Goal: Task Accomplishment & Management: Manage account settings

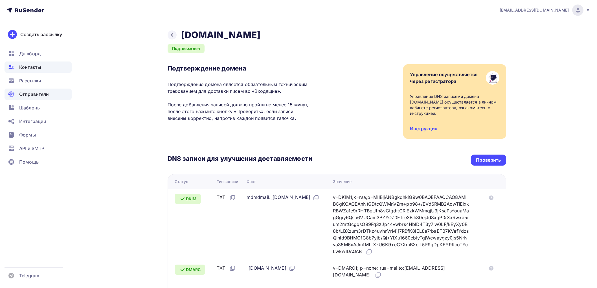
scroll to position [94, 0]
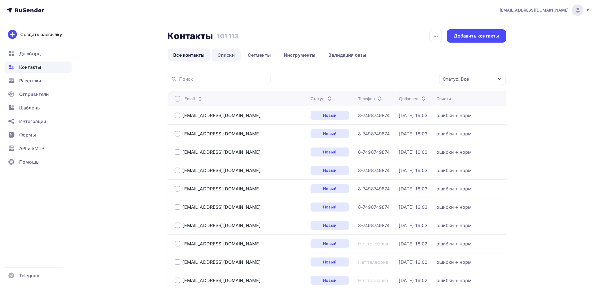
click at [226, 51] on link "Списки" at bounding box center [225, 54] width 29 height 13
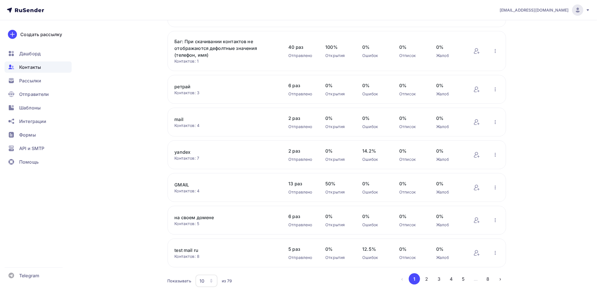
scroll to position [161, 0]
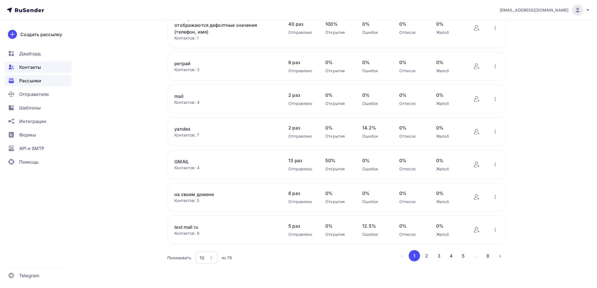
click at [52, 80] on div "Рассылки" at bounding box center [38, 80] width 67 height 11
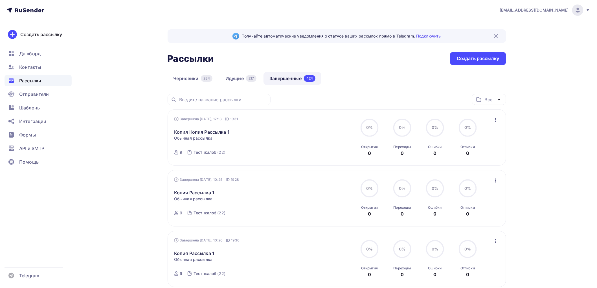
click at [493, 116] on div "Статистика Обзор рассылки Копировать в новую Добавить в папку" at bounding box center [495, 119] width 7 height 7
click at [494, 121] on icon "button" at bounding box center [495, 119] width 7 height 7
click at [461, 154] on div "Копировать в новую" at bounding box center [470, 157] width 58 height 7
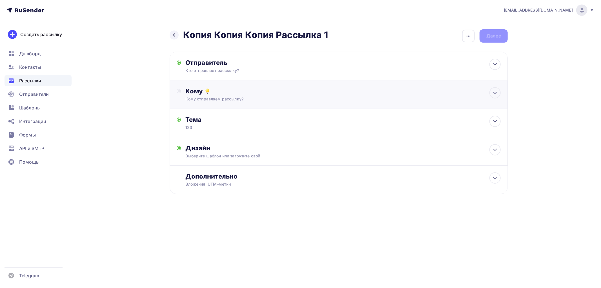
click at [209, 103] on div "Кому Кому отправляем рассылку? Списки получателей Выберите список Все списки id…" at bounding box center [339, 94] width 338 height 28
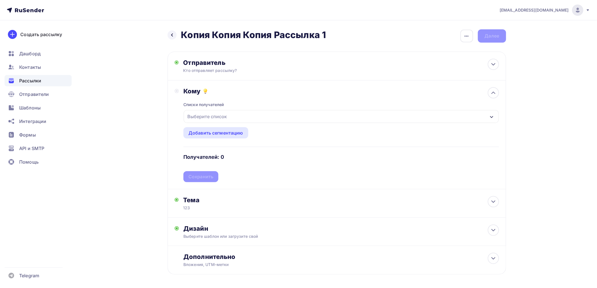
click at [211, 118] on div "Выберите список" at bounding box center [207, 116] width 44 height 10
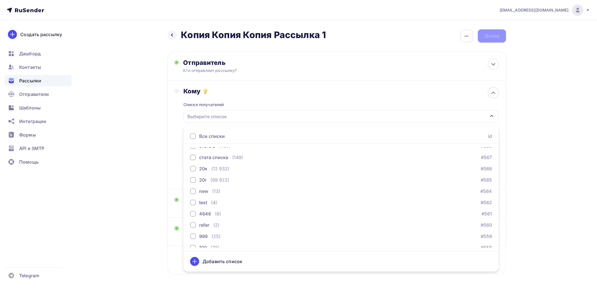
scroll to position [295, 0]
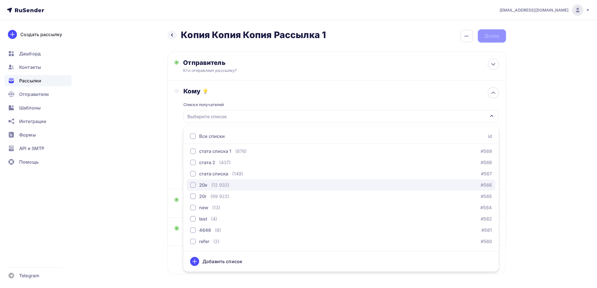
click at [279, 186] on div "20к (12 932) #566" at bounding box center [341, 185] width 302 height 7
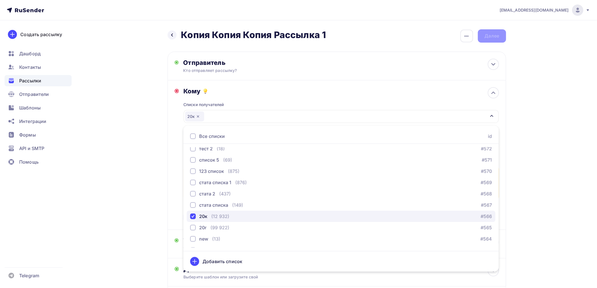
click at [260, 214] on div "20к (12 932) #566" at bounding box center [341, 216] width 302 height 7
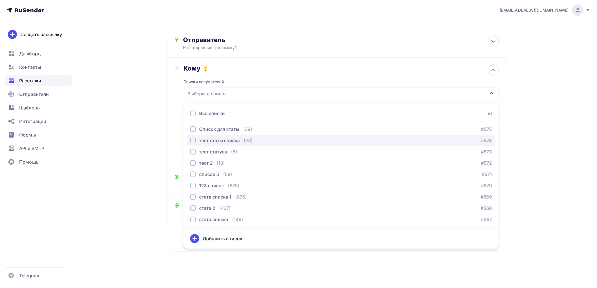
scroll to position [250, 0]
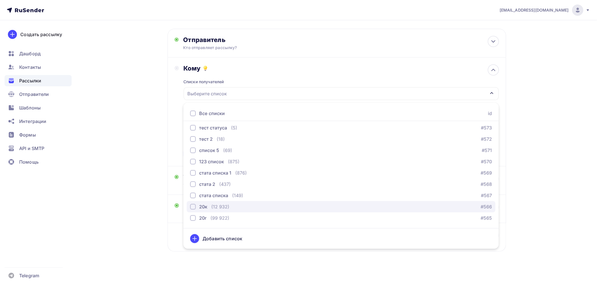
click at [271, 209] on div "20к (12 932) #566" at bounding box center [341, 206] width 302 height 7
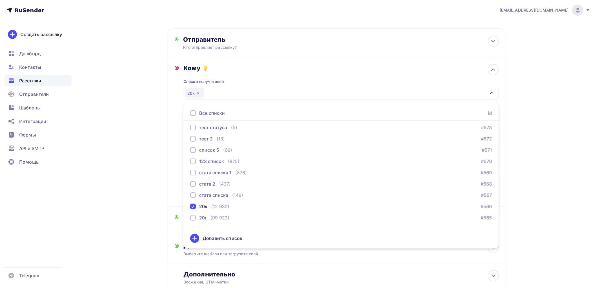
click at [129, 121] on div "Назад Копия Копия Копия Рассылка 1 Копия Копия Копия Рассылка 1 Закончить позже…" at bounding box center [298, 162] width 462 height 331
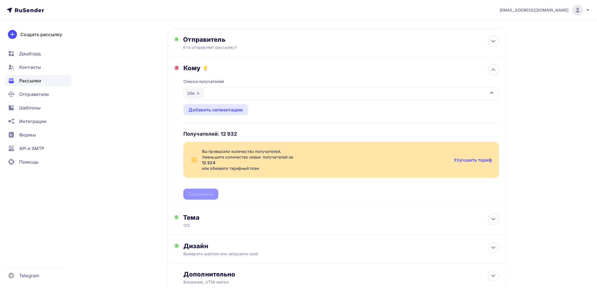
click at [536, 10] on span "[EMAIL_ADDRESS][DOMAIN_NAME]" at bounding box center [533, 10] width 69 height 6
click at [525, 34] on link "[DEMOGRAPHIC_DATA]" at bounding box center [539, 35] width 95 height 11
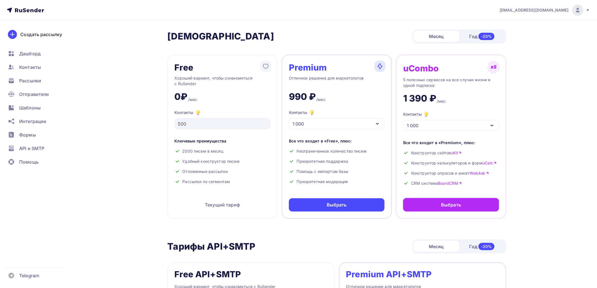
click at [324, 124] on div "1 000" at bounding box center [337, 123] width 96 height 11
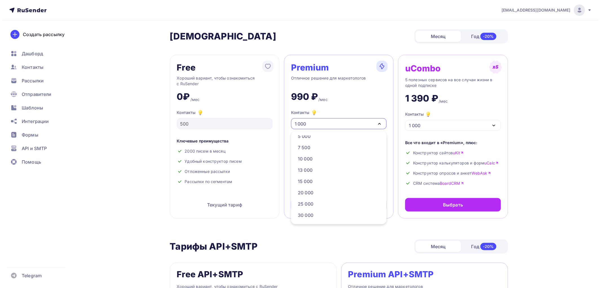
scroll to position [188, 0]
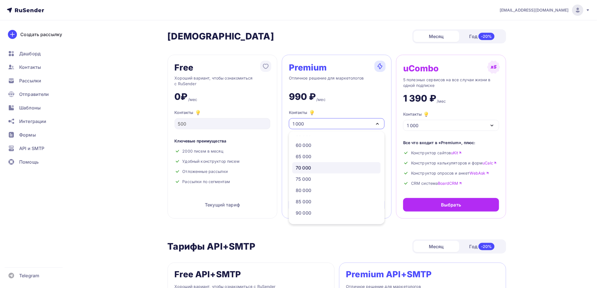
click at [309, 169] on div "70 000" at bounding box center [302, 167] width 15 height 7
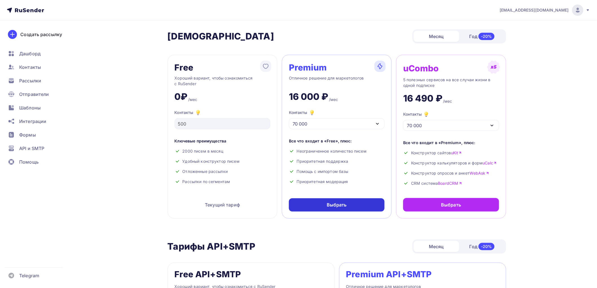
click at [333, 204] on div "Выбрать" at bounding box center [336, 205] width 20 height 6
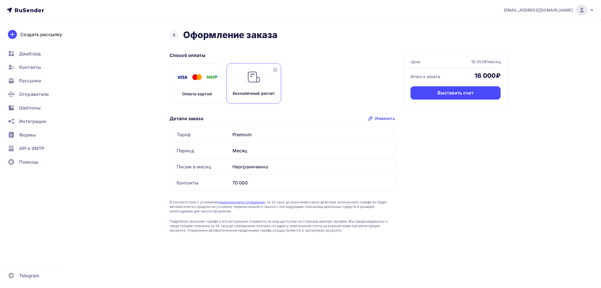
click at [198, 82] on img at bounding box center [197, 77] width 45 height 14
click at [456, 91] on div "Оплатить" at bounding box center [456, 93] width 22 height 6
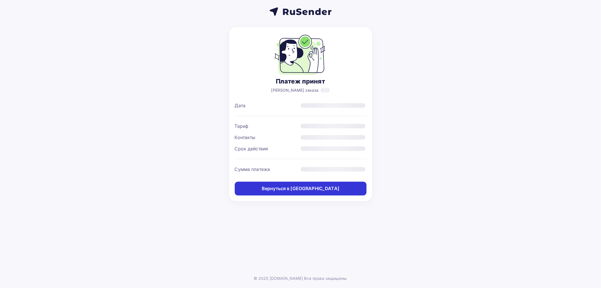
click at [298, 190] on div "Вернуться в дашборд" at bounding box center [301, 188] width 78 height 6
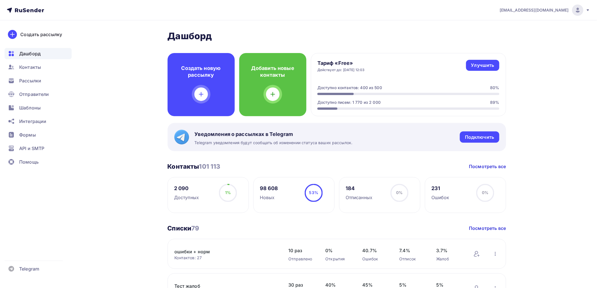
click at [523, 6] on div "[EMAIL_ADDRESS][DOMAIN_NAME]" at bounding box center [544, 10] width 90 height 11
click at [511, 23] on span "Аккаунт" at bounding box center [514, 24] width 19 height 7
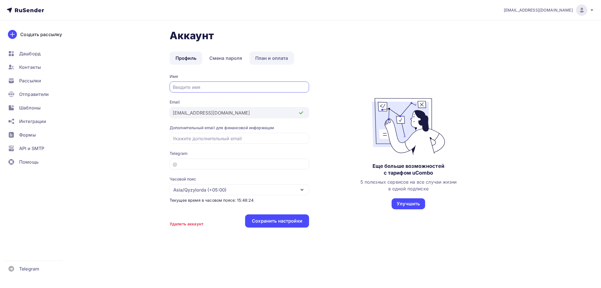
click at [267, 55] on link "План и оплата" at bounding box center [272, 58] width 45 height 13
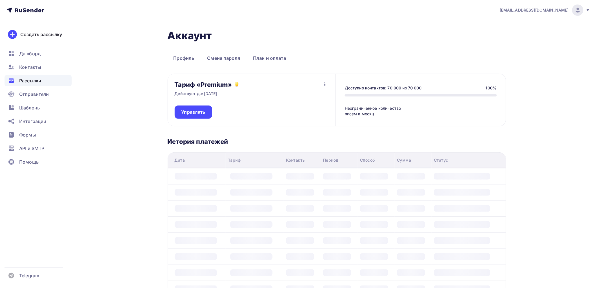
click at [30, 77] on div "Рассылки" at bounding box center [38, 80] width 67 height 11
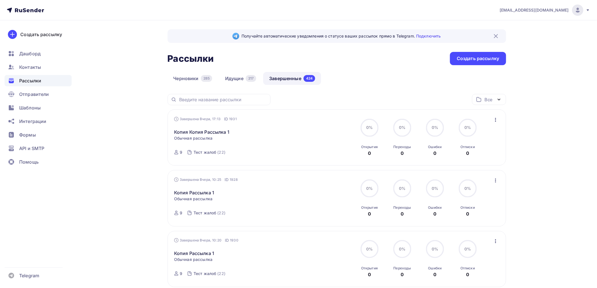
click at [498, 117] on icon "button" at bounding box center [495, 119] width 7 height 7
click at [457, 156] on div "Копировать в новую" at bounding box center [470, 157] width 58 height 7
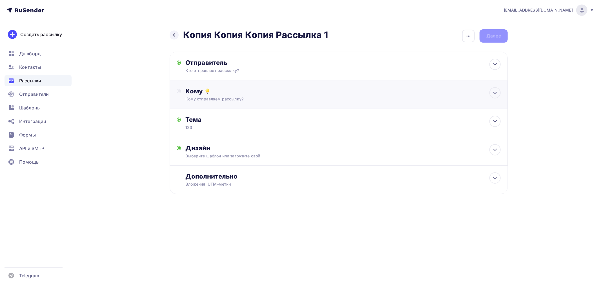
click at [208, 103] on div "Кому Кому отправляем рассылку? Списки получателей Выберите список Все списки id…" at bounding box center [339, 94] width 338 height 28
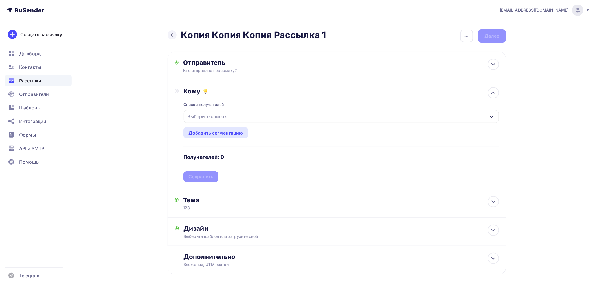
click at [206, 117] on div "Выберите список" at bounding box center [207, 116] width 44 height 10
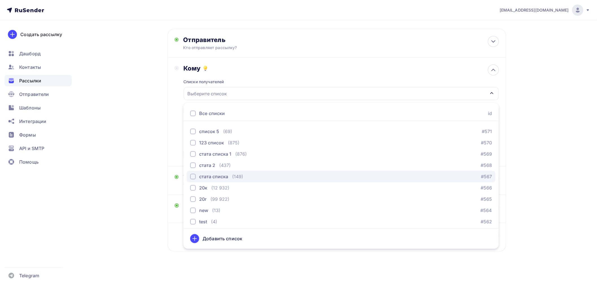
scroll to position [264, 0]
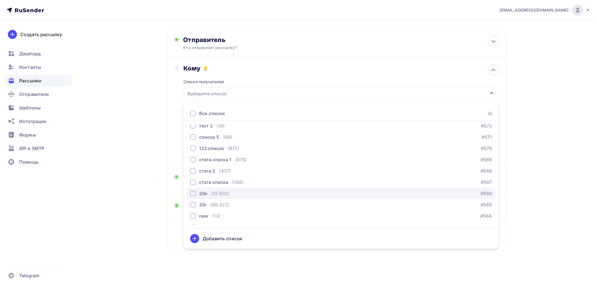
click at [242, 194] on div "20к (12 932) #566" at bounding box center [341, 193] width 302 height 7
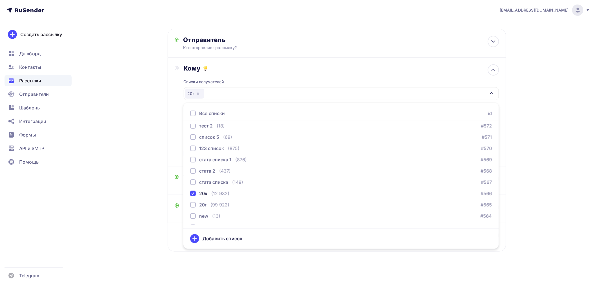
drag, startPoint x: 147, startPoint y: 153, endPoint x: 155, endPoint y: 149, distance: 9.3
click at [147, 153] on div "Назад Копия Копия Копия Рассылка 1 Копия Копия Копия Рассылка 1 Закончить позже…" at bounding box center [298, 142] width 462 height 290
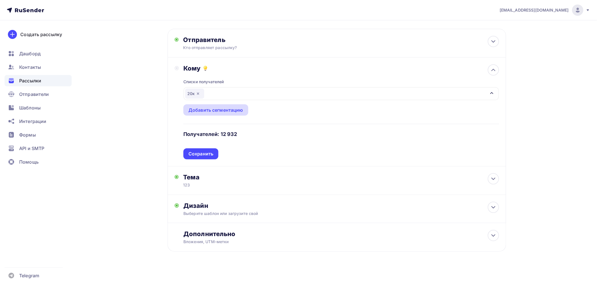
click at [215, 109] on div "Добавить сегментацию" at bounding box center [215, 110] width 55 height 7
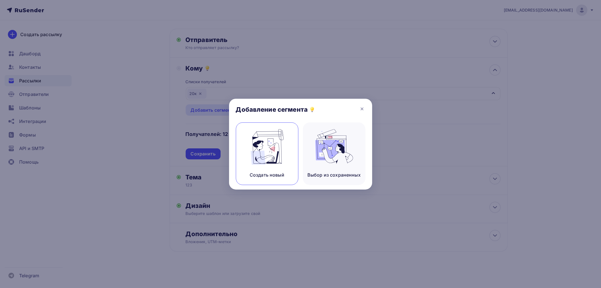
click at [258, 134] on img at bounding box center [267, 147] width 38 height 36
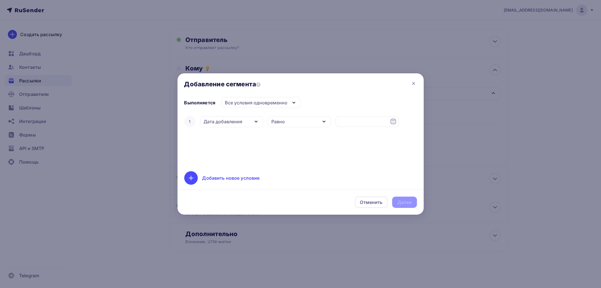
click at [234, 119] on div "Дата добавления" at bounding box center [231, 121] width 63 height 11
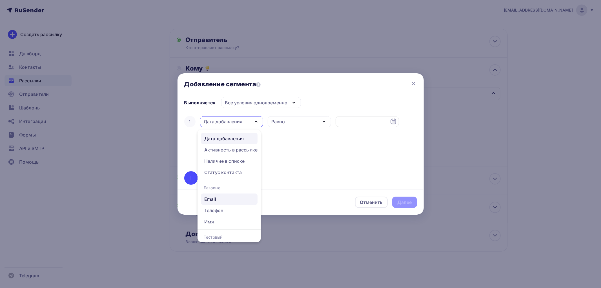
click at [222, 199] on div "Email" at bounding box center [229, 199] width 50 height 7
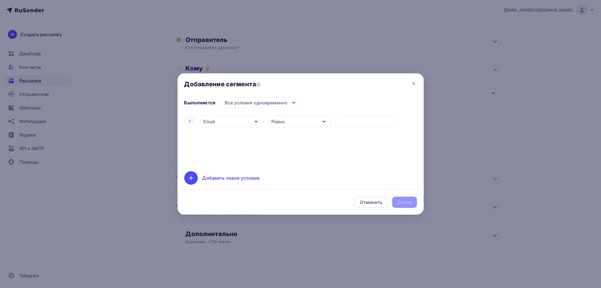
click at [291, 123] on div "Равно" at bounding box center [299, 121] width 63 height 11
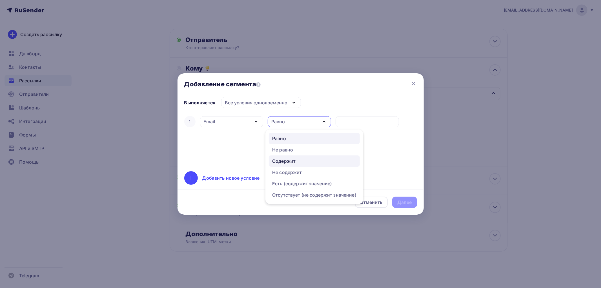
click at [288, 162] on div "Содержит" at bounding box center [283, 161] width 23 height 7
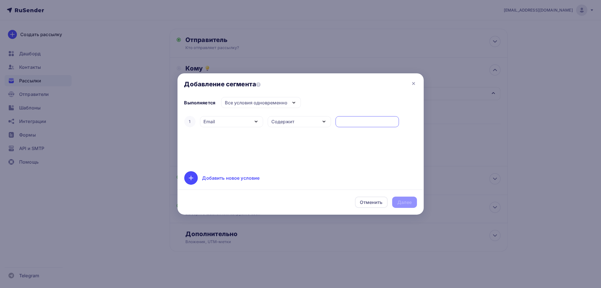
click at [360, 125] on input "text" at bounding box center [367, 121] width 57 height 7
type input "mx"
click at [403, 205] on div "Далее" at bounding box center [405, 202] width 15 height 6
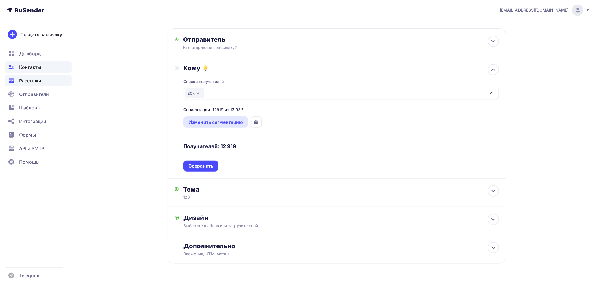
click at [36, 66] on span "Контакты" at bounding box center [30, 67] width 22 height 7
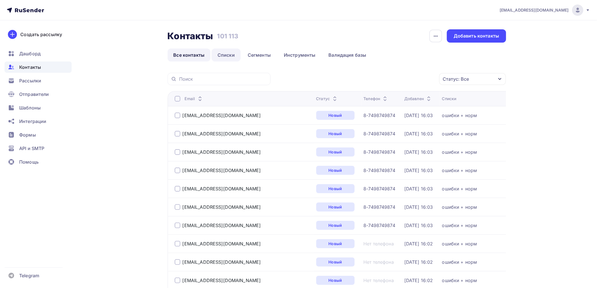
click at [229, 55] on link "Списки" at bounding box center [225, 54] width 29 height 13
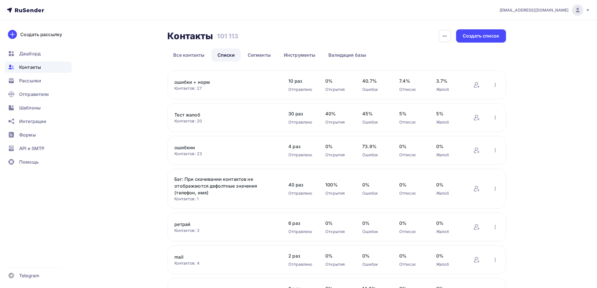
scroll to position [161, 0]
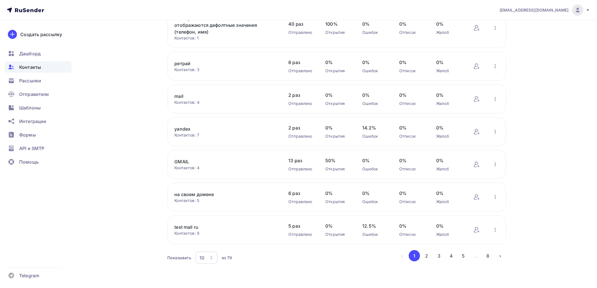
click at [453, 253] on button "4" at bounding box center [450, 255] width 11 height 11
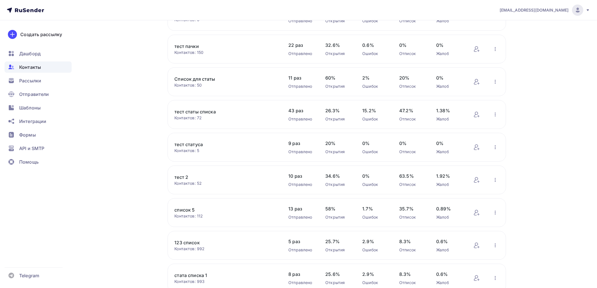
scroll to position [0, 0]
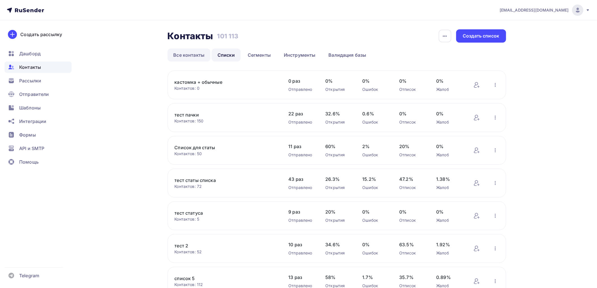
click at [186, 56] on link "Все контакты" at bounding box center [188, 54] width 43 height 13
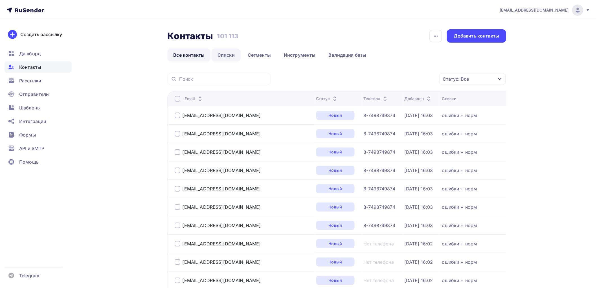
click at [230, 52] on link "Списки" at bounding box center [225, 54] width 29 height 13
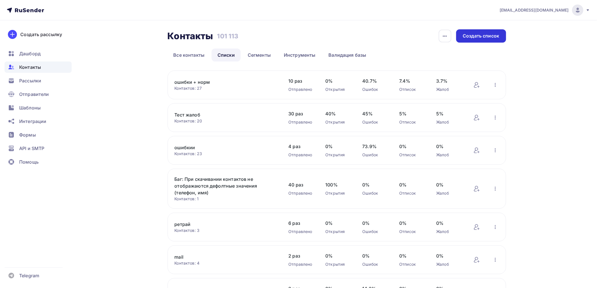
click at [488, 35] on div "Создать список" at bounding box center [481, 36] width 36 height 6
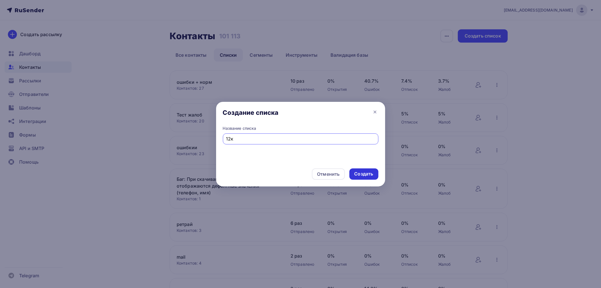
type input "12к"
click at [369, 174] on div "Создать" at bounding box center [364, 174] width 19 height 6
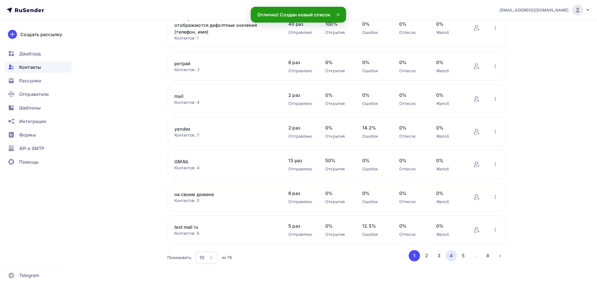
click at [454, 254] on button "4" at bounding box center [450, 255] width 11 height 11
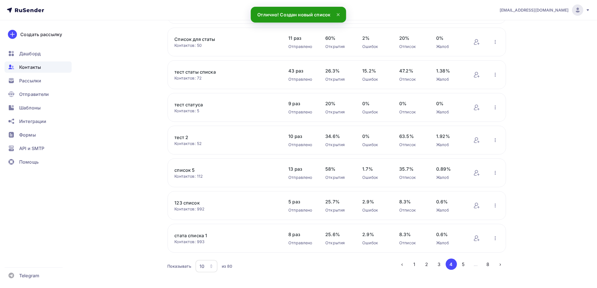
scroll to position [150, 0]
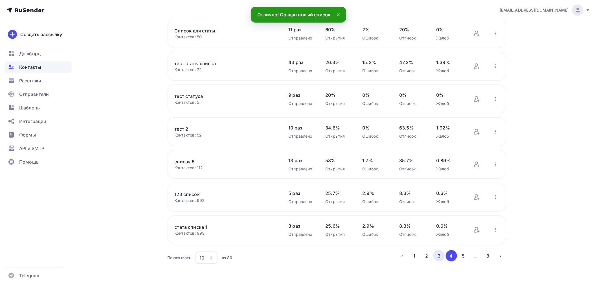
click at [440, 255] on button "3" at bounding box center [438, 255] width 11 height 11
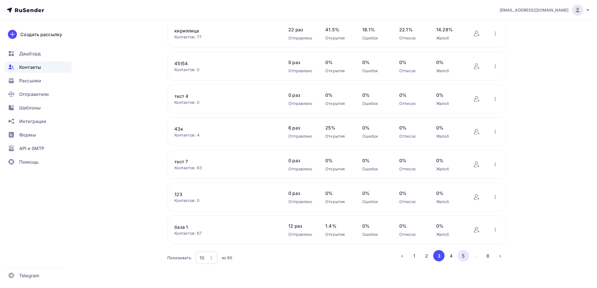
click at [460, 254] on button "5" at bounding box center [463, 255] width 11 height 11
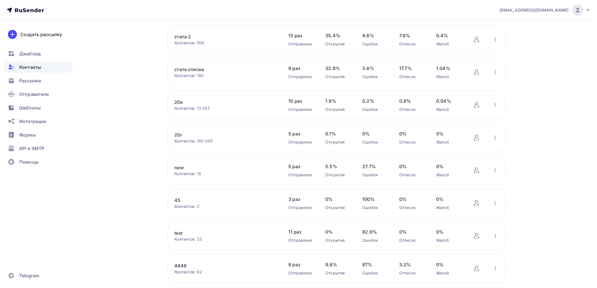
scroll to position [25, 0]
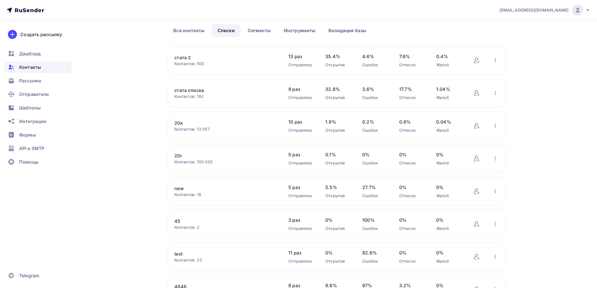
click at [179, 120] on link "20к" at bounding box center [223, 123] width 96 height 7
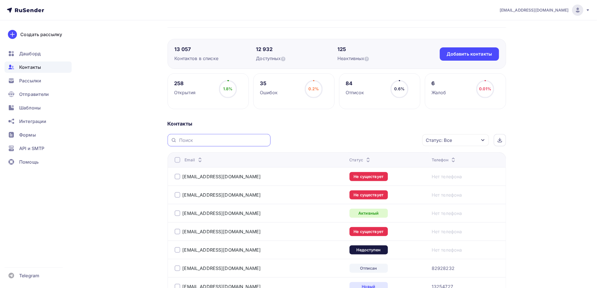
click at [195, 139] on input "text" at bounding box center [223, 140] width 88 height 6
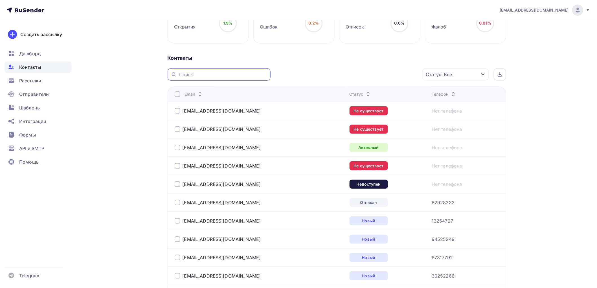
scroll to position [94, 0]
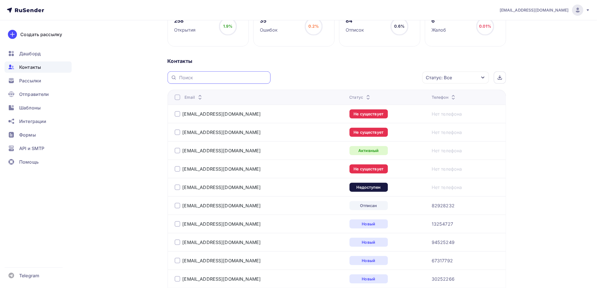
click at [196, 79] on input "text" at bounding box center [223, 77] width 88 height 6
click at [178, 185] on div at bounding box center [178, 187] width 6 height 6
click at [176, 169] on div at bounding box center [178, 169] width 6 height 6
click at [176, 150] on div at bounding box center [178, 151] width 6 height 6
click at [178, 132] on div at bounding box center [178, 132] width 6 height 6
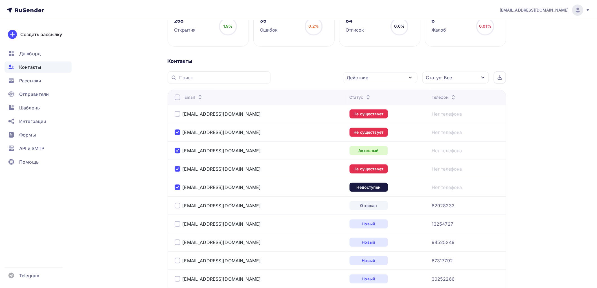
click at [178, 115] on div at bounding box center [178, 114] width 6 height 6
drag, startPoint x: 381, startPoint y: 76, endPoint x: 369, endPoint y: 104, distance: 30.7
click at [380, 76] on div "Действие" at bounding box center [380, 77] width 74 height 11
click at [365, 114] on div "Удалить" at bounding box center [359, 116] width 19 height 7
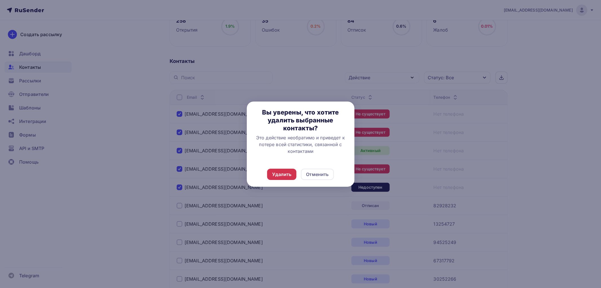
click at [283, 176] on div "Удалить" at bounding box center [281, 174] width 19 height 7
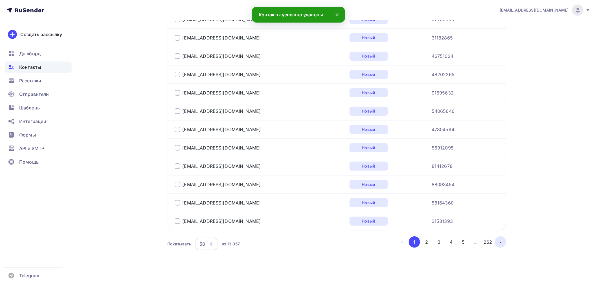
drag, startPoint x: 515, startPoint y: 225, endPoint x: 497, endPoint y: 242, distance: 25.1
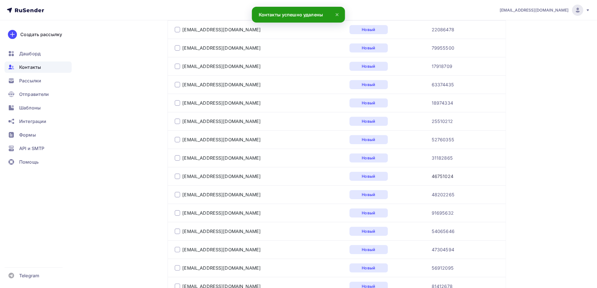
scroll to position [886, 0]
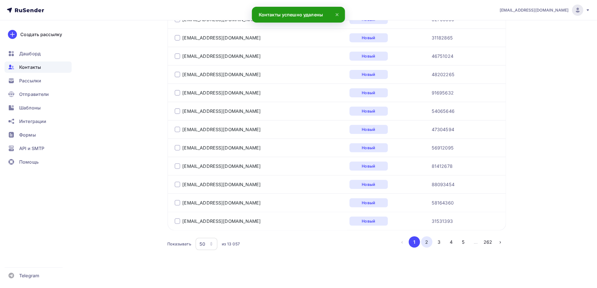
click at [427, 243] on button "2" at bounding box center [426, 241] width 11 height 11
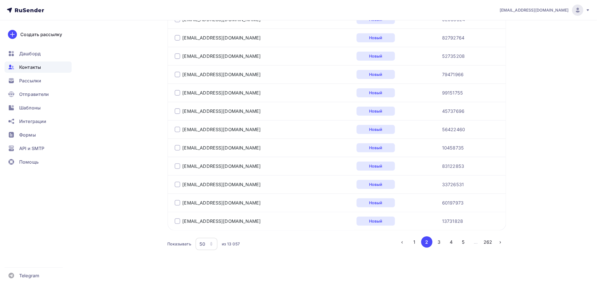
drag, startPoint x: 486, startPoint y: 300, endPoint x: 483, endPoint y: 254, distance: 45.7
click at [496, 240] on button "›" at bounding box center [500, 241] width 11 height 11
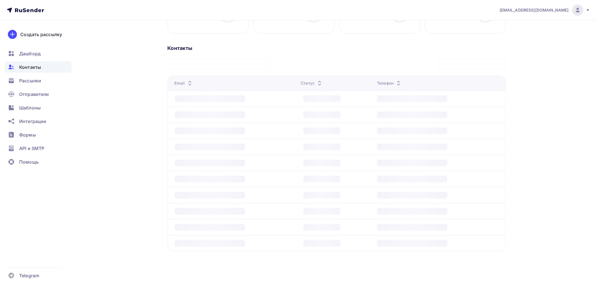
click at [484, 243] on div "Действие Добавить в списки Исключить из списка Удалить Статус: Все Статус Новый…" at bounding box center [336, 154] width 338 height 193
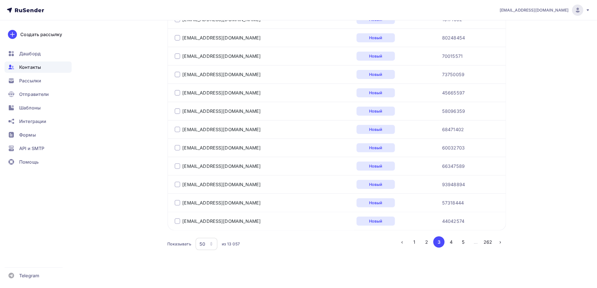
drag, startPoint x: 531, startPoint y: 270, endPoint x: 480, endPoint y: 263, distance: 51.8
click at [491, 239] on button "262" at bounding box center [487, 241] width 11 height 11
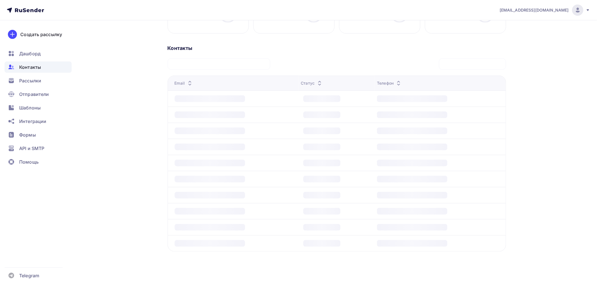
click at [489, 239] on td at bounding box center [439, 243] width 131 height 16
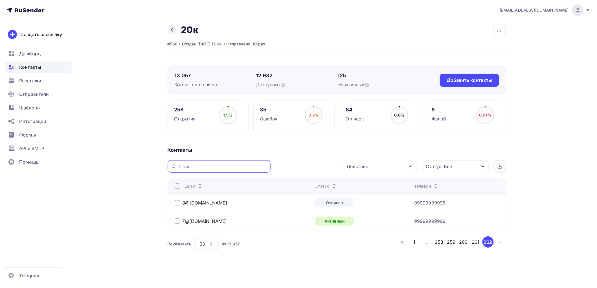
drag, startPoint x: 224, startPoint y: 167, endPoint x: 130, endPoint y: 178, distance: 94.0
click at [223, 167] on input "text" at bounding box center [223, 166] width 88 height 6
type input "mx"
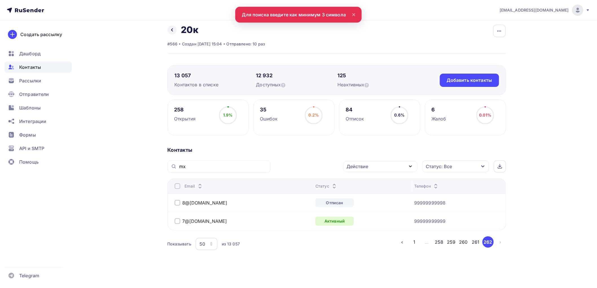
click at [491, 165] on div "Статус: Все Статус Новый Активный Не существует Переполнен Недоступен Отписан О…" at bounding box center [464, 166] width 84 height 12
click at [245, 160] on div "mx" at bounding box center [218, 166] width 103 height 12
click at [244, 163] on input "mx" at bounding box center [223, 166] width 88 height 6
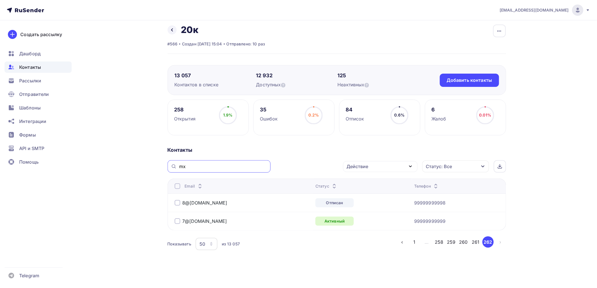
click at [244, 163] on input "mx" at bounding box center [223, 166] width 88 height 6
click at [494, 167] on div at bounding box center [499, 166] width 12 height 12
drag, startPoint x: 35, startPoint y: 67, endPoint x: 51, endPoint y: 73, distance: 16.7
click at [35, 67] on span "Контакты" at bounding box center [30, 67] width 22 height 7
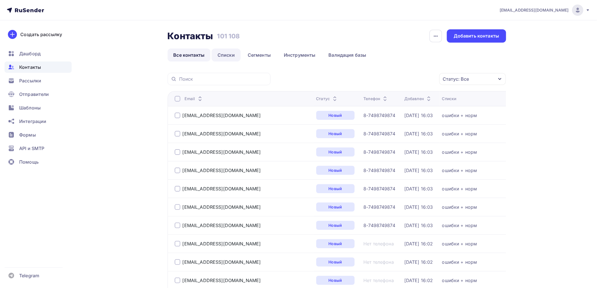
click at [222, 56] on link "Списки" at bounding box center [225, 54] width 29 height 13
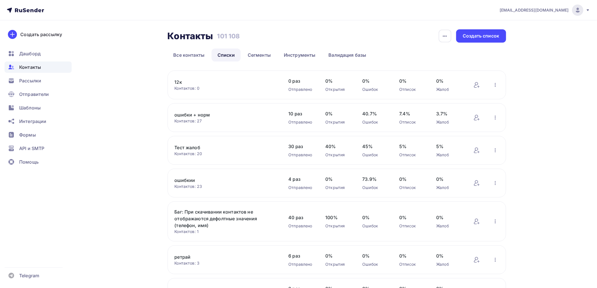
click at [186, 83] on link "12к" at bounding box center [223, 82] width 96 height 7
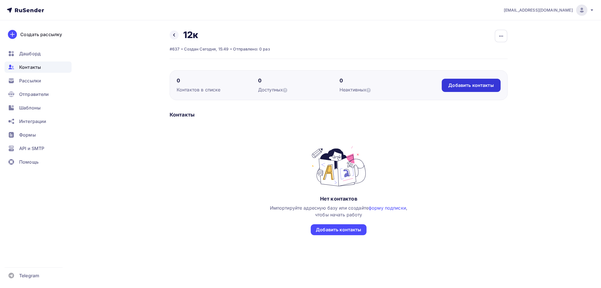
click at [475, 88] on div "Добавить контакты" at bounding box center [471, 85] width 45 height 6
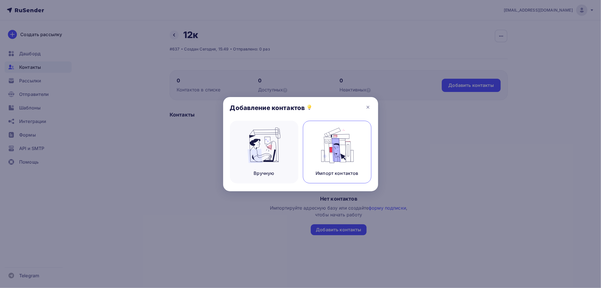
click at [344, 149] on img at bounding box center [337, 145] width 38 height 36
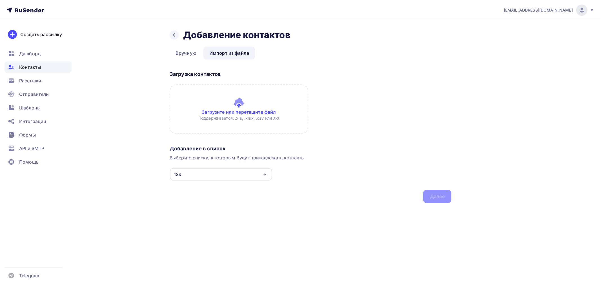
click at [232, 120] on input "file" at bounding box center [239, 109] width 139 height 50
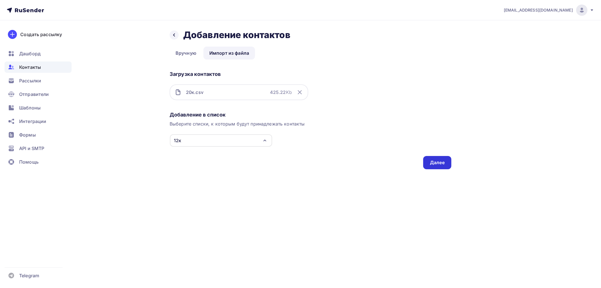
click at [436, 156] on div "Далее" at bounding box center [437, 162] width 28 height 13
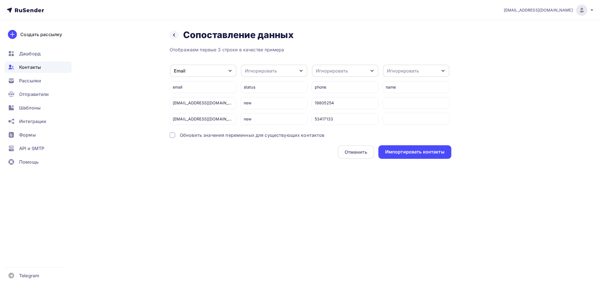
click at [413, 159] on div "Назад Сопоставление данных Сопоставление данных Отображаем первые 3 строки в ка…" at bounding box center [301, 100] width 462 height 161
click at [411, 153] on div "Импортировать контакты" at bounding box center [414, 152] width 59 height 6
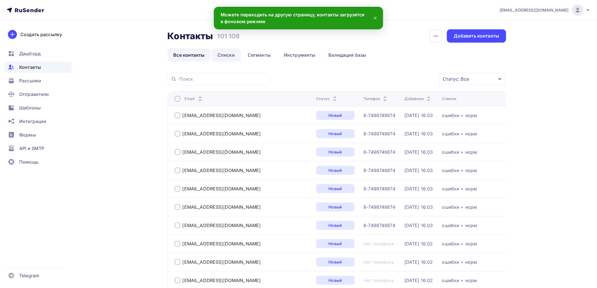
click at [222, 51] on link "Списки" at bounding box center [225, 54] width 29 height 13
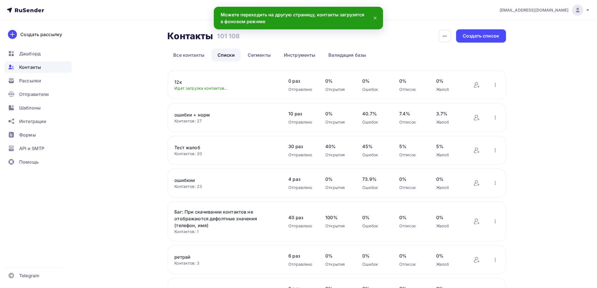
click at [181, 80] on link "12к" at bounding box center [223, 82] width 96 height 7
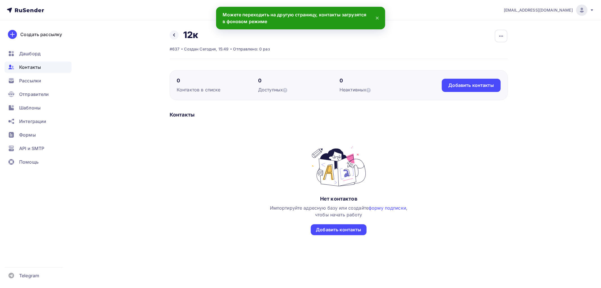
drag, startPoint x: 258, startPoint y: 185, endPoint x: 226, endPoint y: 165, distance: 37.7
click at [62, 67] on div "Контакты" at bounding box center [38, 66] width 67 height 11
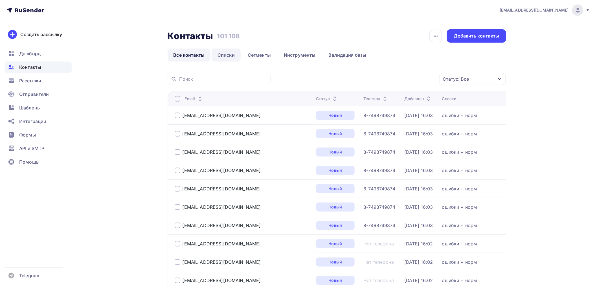
click at [215, 56] on link "Списки" at bounding box center [225, 54] width 29 height 13
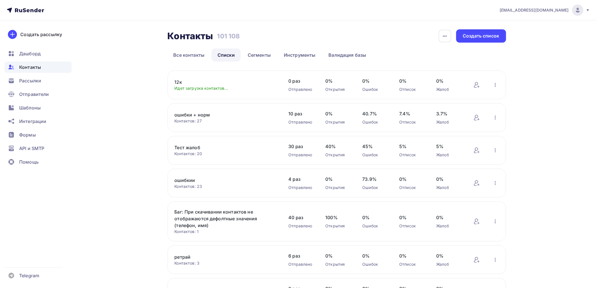
click at [178, 83] on link "12к" at bounding box center [223, 82] width 96 height 7
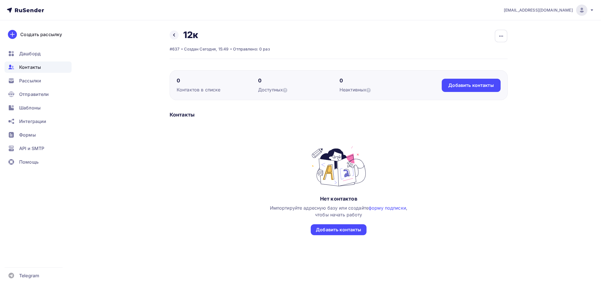
click at [35, 74] on ul "Дашборд Контакты Рассылки Отправители Шаблоны Интеграции Формы API и SMTP Помощь" at bounding box center [38, 109] width 67 height 123
click at [53, 69] on div "Контакты" at bounding box center [38, 66] width 67 height 11
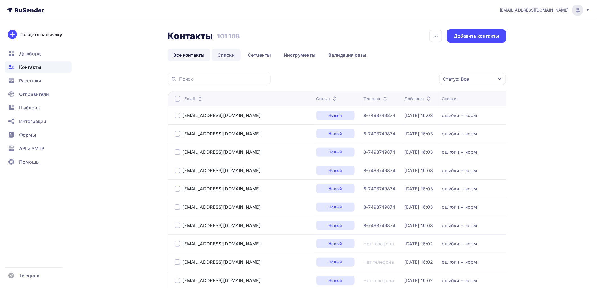
drag, startPoint x: 226, startPoint y: 54, endPoint x: 221, endPoint y: 57, distance: 5.7
click at [226, 54] on link "Списки" at bounding box center [225, 54] width 29 height 13
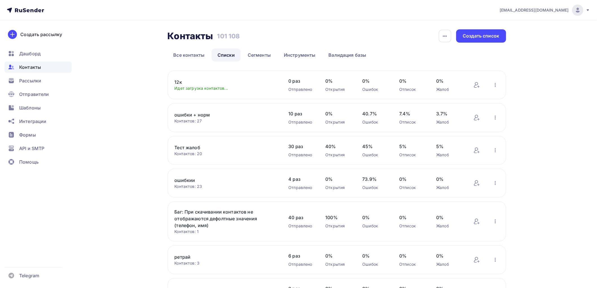
click at [182, 83] on link "12к" at bounding box center [223, 82] width 96 height 7
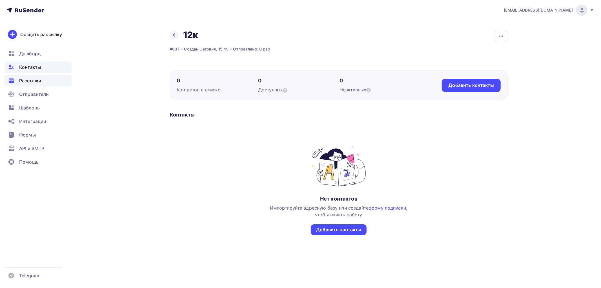
click at [45, 83] on div "Рассылки" at bounding box center [38, 80] width 67 height 11
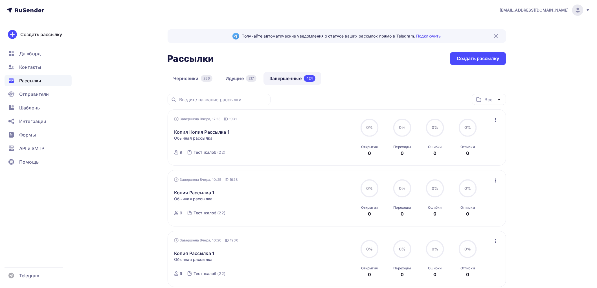
click at [495, 119] on icon "button" at bounding box center [495, 119] width 7 height 7
click at [466, 154] on div "Копировать в новую" at bounding box center [470, 157] width 58 height 7
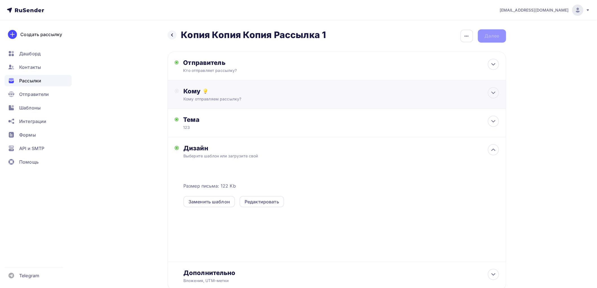
click at [208, 101] on div "Кому отправляем рассылку?" at bounding box center [325, 99] width 284 height 6
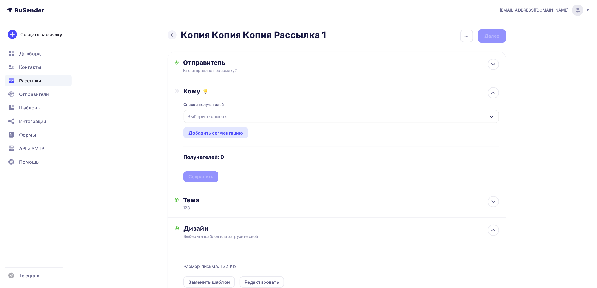
drag, startPoint x: 205, startPoint y: 123, endPoint x: 202, endPoint y: 121, distance: 3.4
click at [204, 123] on div "Выберите список" at bounding box center [341, 116] width 315 height 13
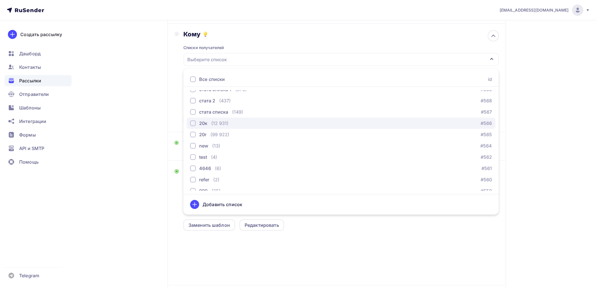
scroll to position [306, 0]
click at [242, 127] on div "20к (12 931) #566" at bounding box center [341, 128] width 302 height 7
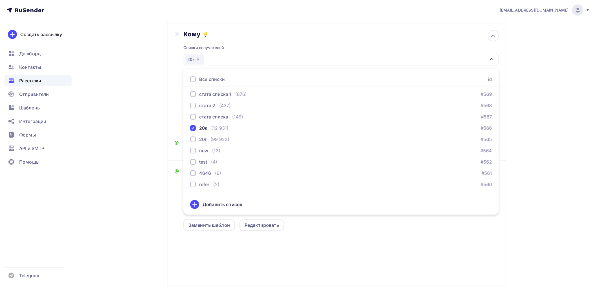
click at [156, 103] on div "Назад Копия Копия Копия Рассылка 1 Копия Копия Копия Рассылка 1 Закончить позже…" at bounding box center [298, 156] width 462 height 387
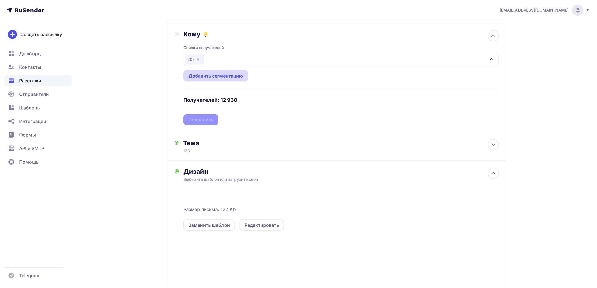
click at [211, 72] on div "Добавить сегментацию" at bounding box center [215, 75] width 65 height 11
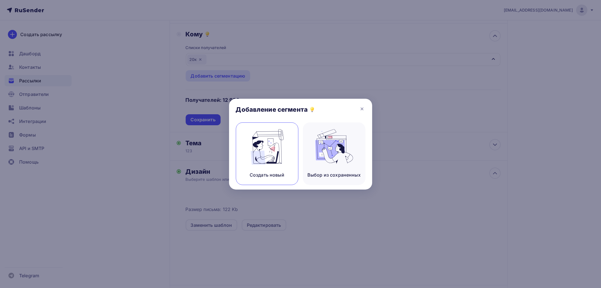
click at [267, 139] on img at bounding box center [267, 147] width 38 height 36
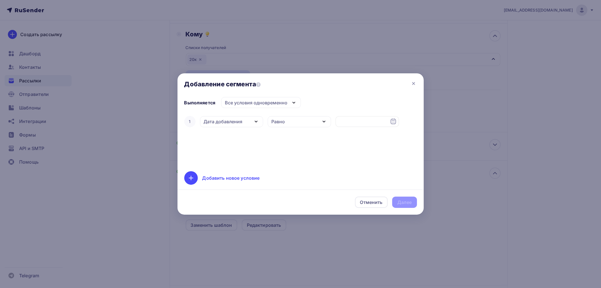
drag, startPoint x: 226, startPoint y: 123, endPoint x: 227, endPoint y: 135, distance: 12.7
click at [226, 123] on div "Дата добавления" at bounding box center [223, 121] width 39 height 7
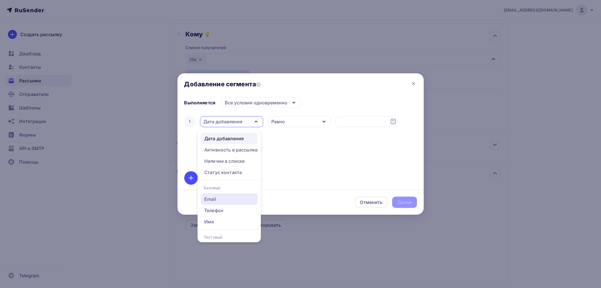
click at [226, 195] on link "Email" at bounding box center [229, 198] width 57 height 11
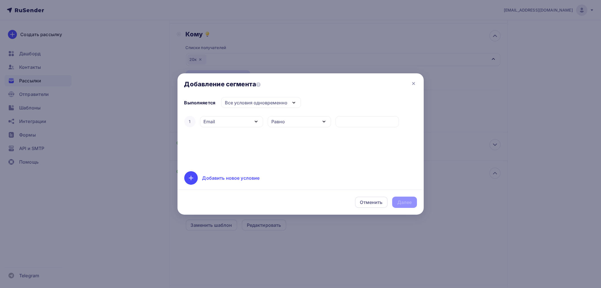
click at [301, 120] on div "Равно" at bounding box center [299, 121] width 63 height 11
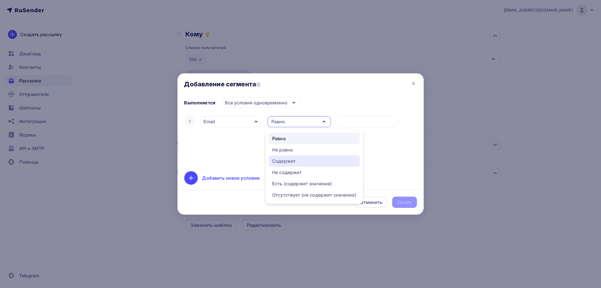
drag, startPoint x: 297, startPoint y: 161, endPoint x: 339, endPoint y: 129, distance: 53.2
click at [297, 161] on div "Содержит" at bounding box center [314, 161] width 84 height 7
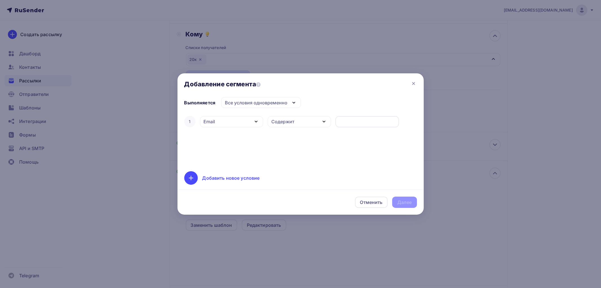
click at [352, 118] on input "text" at bounding box center [367, 121] width 57 height 7
type input "x"
type input "mx"
click at [402, 202] on div "Далее" at bounding box center [405, 202] width 15 height 6
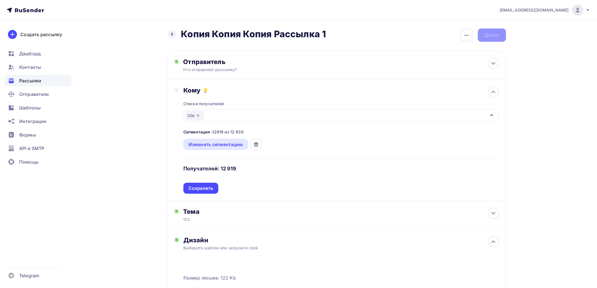
scroll to position [0, 0]
click at [217, 139] on div "Списки получателей 20к Все списки id 12к (5 440) #637 ошибки + норм (13) #636 Т…" at bounding box center [340, 145] width 315 height 100
click at [202, 117] on div "20к" at bounding box center [194, 116] width 19 height 10
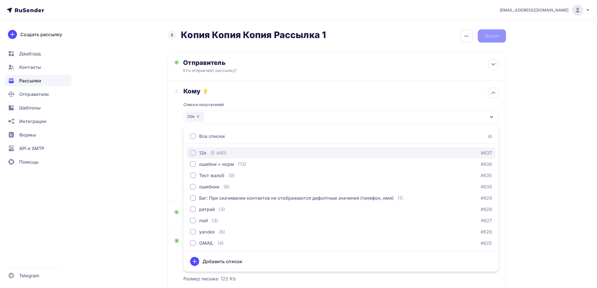
click at [227, 153] on div "12к (5 440) #637" at bounding box center [341, 152] width 302 height 7
click at [144, 138] on div "Назад Копия Копия Копия Рассылка 1 Копия Копия Копия Рассылка 1 Закончить позже…" at bounding box center [298, 219] width 462 height 399
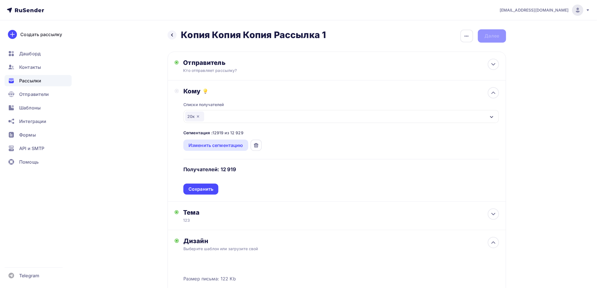
click at [35, 80] on span "Рассылки" at bounding box center [30, 80] width 22 height 7
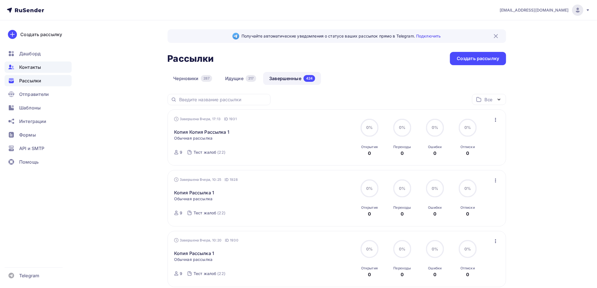
click at [42, 70] on div "Контакты" at bounding box center [38, 66] width 67 height 11
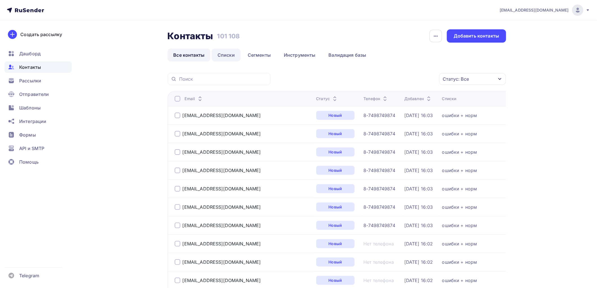
click at [221, 55] on link "Списки" at bounding box center [225, 54] width 29 height 13
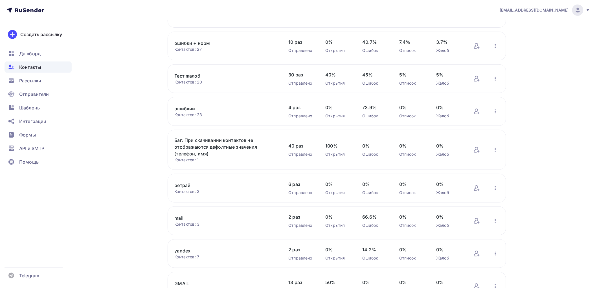
scroll to position [161, 0]
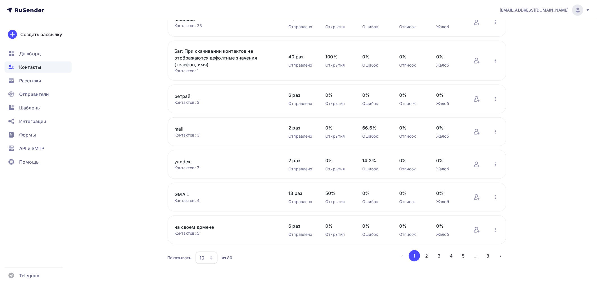
drag, startPoint x: 241, startPoint y: 106, endPoint x: 458, endPoint y: 243, distance: 256.0
click at [467, 255] on button "5" at bounding box center [463, 255] width 11 height 11
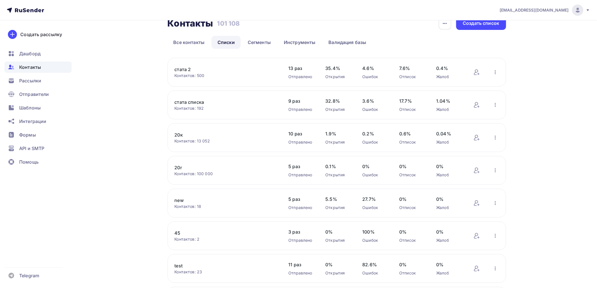
scroll to position [0, 0]
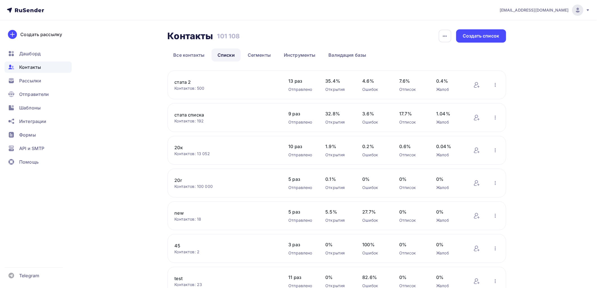
click at [178, 147] on link "20к" at bounding box center [223, 147] width 96 height 7
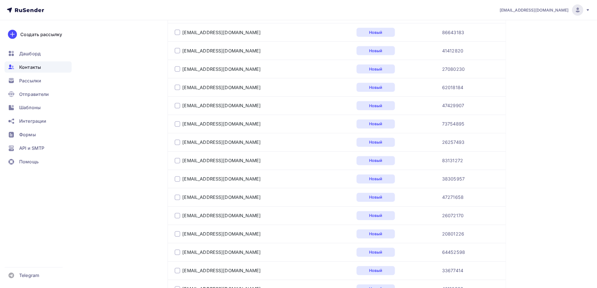
scroll to position [886, 0]
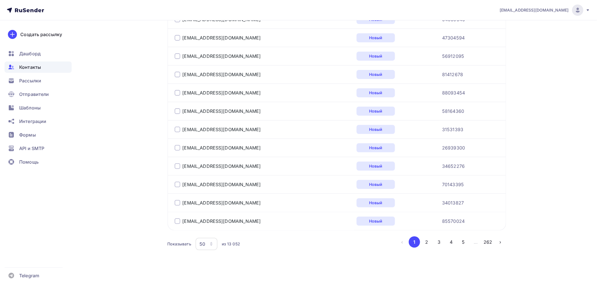
drag, startPoint x: 417, startPoint y: 252, endPoint x: 444, endPoint y: 238, distance: 29.9
